Goal: Task Accomplishment & Management: Use online tool/utility

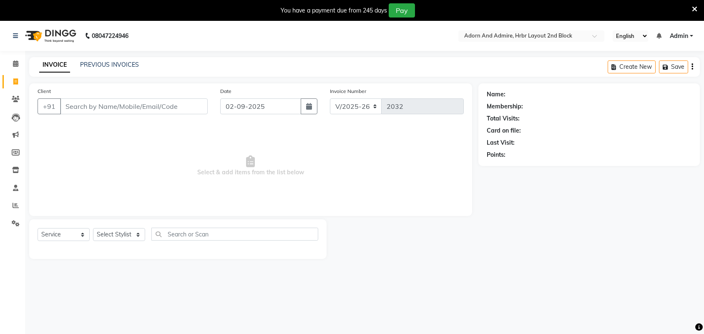
select select "7203"
select select "service"
select select "61720"
click at [93, 228] on select "Select Stylist ajay [PERSON_NAME] [PERSON_NAME] [PERSON_NAME] [PERSON_NAME] [PE…" at bounding box center [119, 234] width 52 height 13
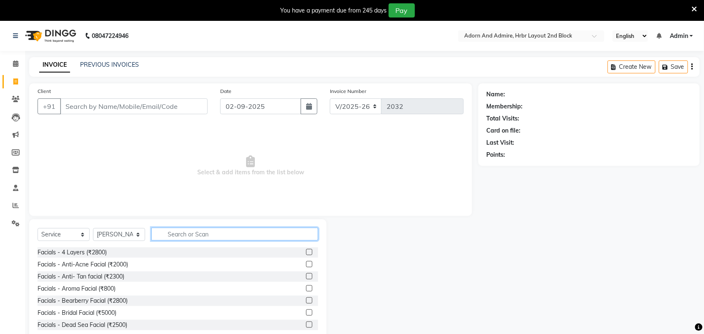
click at [189, 237] on input "text" at bounding box center [234, 234] width 167 height 13
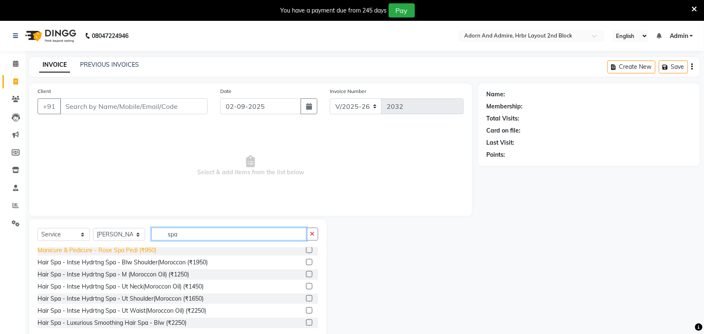
scroll to position [365, 0]
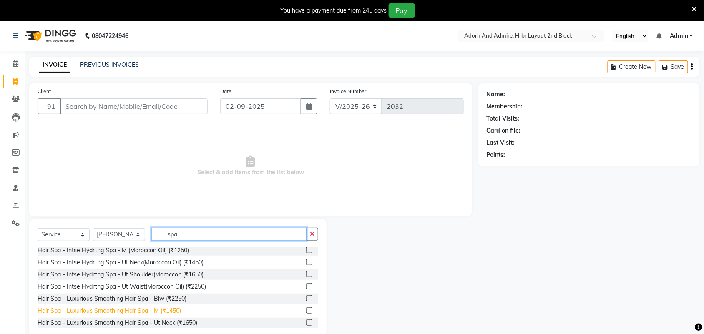
type input "spa"
click at [89, 312] on div "Hair Spa - Luxurious Smoothing Hair Spa - M (₹1450)" at bounding box center [109, 311] width 143 height 9
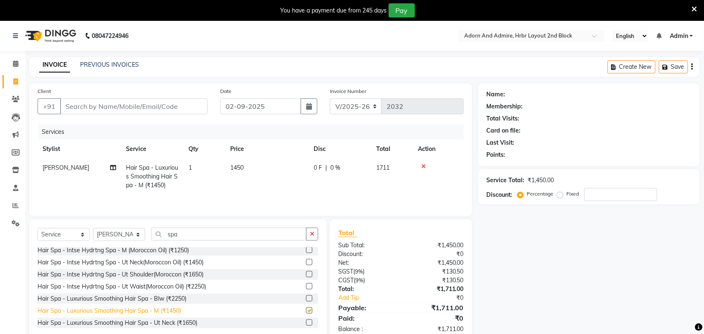
checkbox input "false"
drag, startPoint x: 155, startPoint y: 168, endPoint x: 181, endPoint y: 168, distance: 26.3
click at [181, 168] on td "Hair Spa - Luxurious Smoothing Hair Spa - M (₹1450)" at bounding box center [152, 176] width 63 height 36
select select "61720"
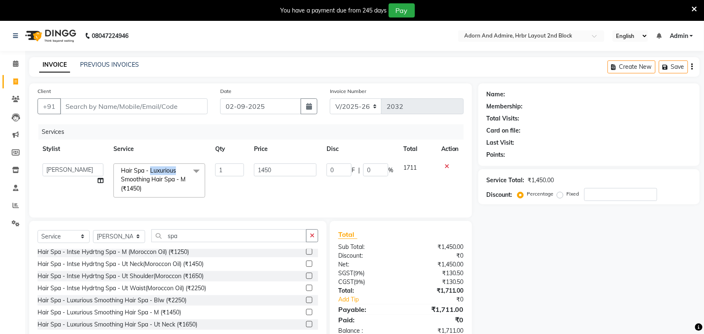
drag, startPoint x: 151, startPoint y: 171, endPoint x: 177, endPoint y: 171, distance: 25.9
click at [177, 171] on span "Hair Spa - Luxurious Smoothing Hair Spa - M (₹1450) x" at bounding box center [155, 179] width 73 height 27
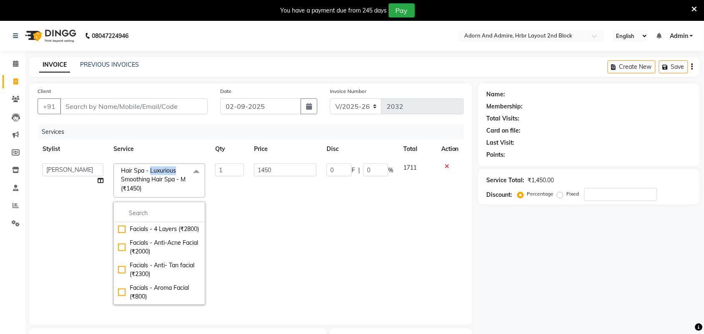
copy span "Luxurious"
